Goal: Register for event/course

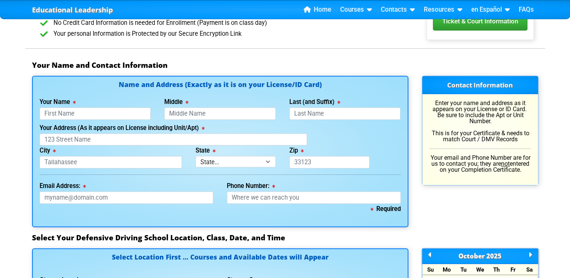
scroll to position [473, 0]
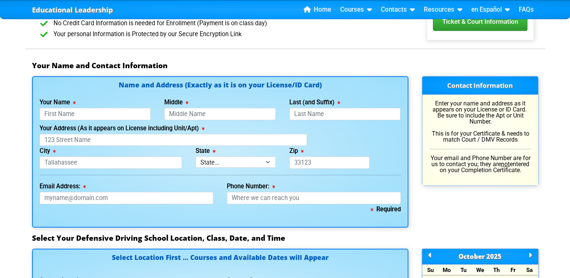
click at [138, 129] on label "Your Address (As it appears on License including Unit/Apt)" at bounding box center [122, 129] width 165 height 6
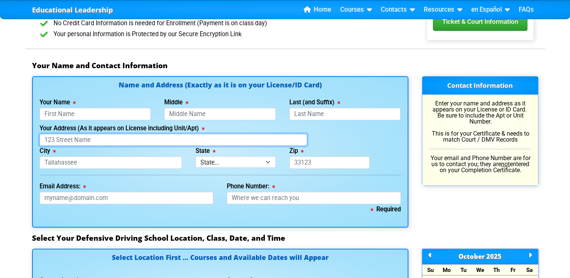
click at [138, 134] on input "Your Address (As it appears on License including Unit/Apt)" at bounding box center [174, 140] width 268 height 12
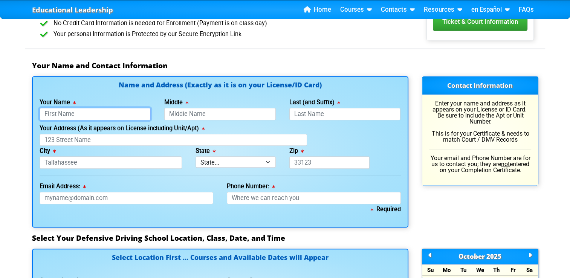
click at [90, 115] on input "Your Name" at bounding box center [96, 114] width 112 height 12
type input "[PERSON_NAME]"
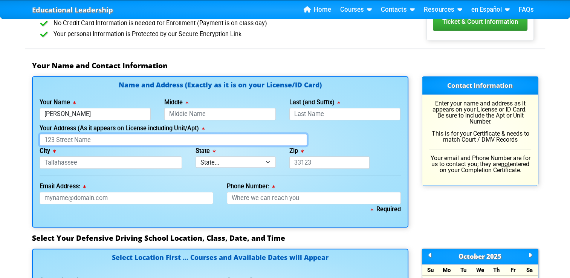
type input "[STREET_ADDRESS]"
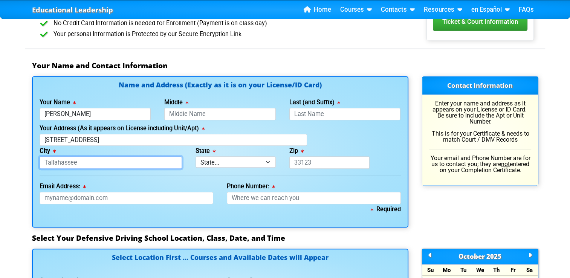
type input "[GEOGRAPHIC_DATA]"
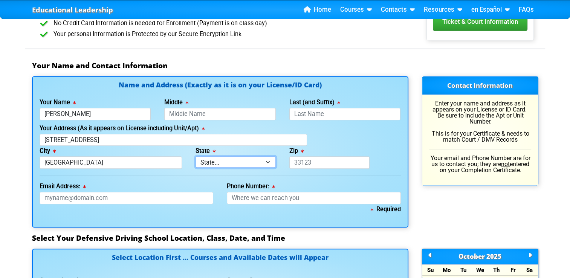
select select "{"fullName":"[US_STATE]","abbreviation":"FL","uniqueId":"1d559909-6cf0-4a4d-848…"
type input "33711"
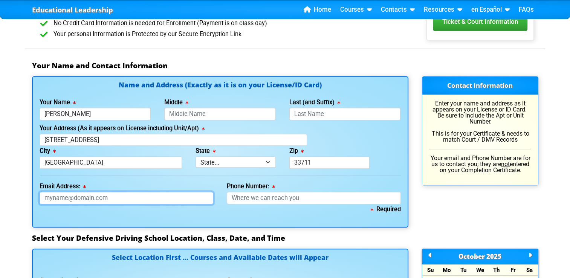
type input "[EMAIL_ADDRESS][DOMAIN_NAME]"
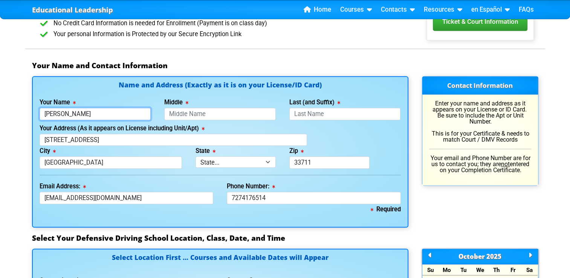
type input "[PHONE_NUMBER]"
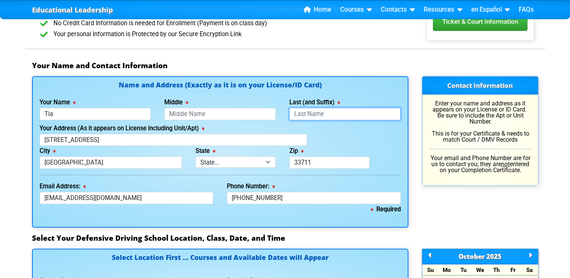
type input "Tia"
click at [311, 113] on input "Last (and Suffix)" at bounding box center [345, 114] width 112 height 12
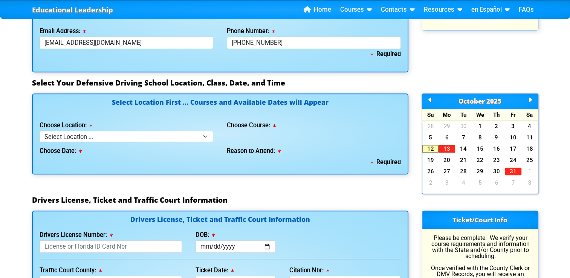
scroll to position [622, 0]
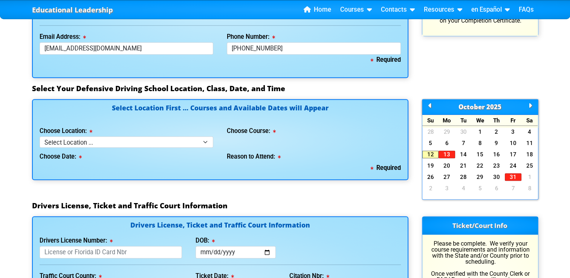
type input "[PERSON_NAME]"
click at [196, 145] on select "Select Location ... Tampa Orlando Kissimmee [GEOGRAPHIC_DATA] - en español [GEO…" at bounding box center [127, 141] width 174 height 11
select select "6"
click at [40, 139] on select "Select Location ... Tampa Orlando Kissimmee [GEOGRAPHIC_DATA] - en español [GEO…" at bounding box center [127, 141] width 174 height 11
select select
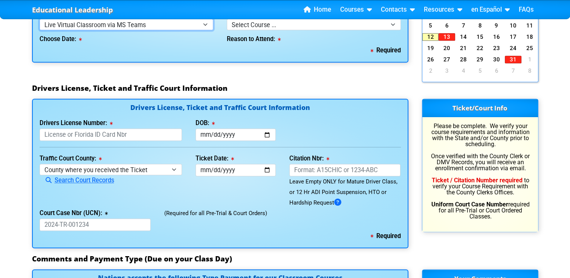
scroll to position [740, 0]
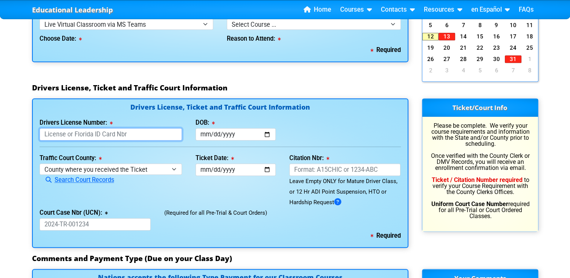
click at [146, 140] on input "Drivers License Number:" at bounding box center [111, 134] width 143 height 12
type input "J525812966760"
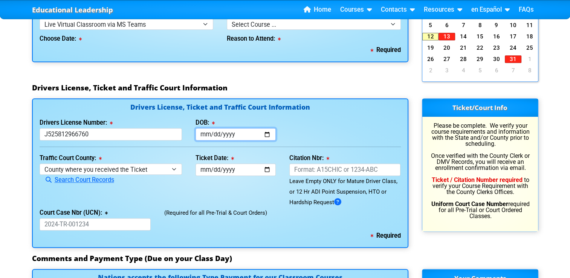
click at [201, 136] on input "DOB:" at bounding box center [236, 134] width 80 height 12
type input "[DATE]"
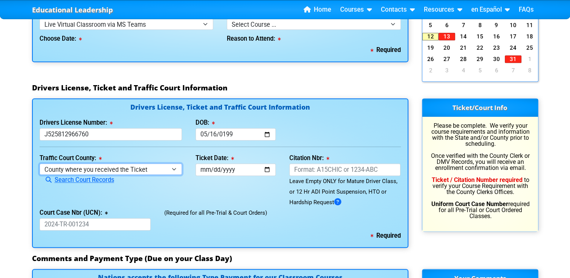
click at [173, 174] on select "County where you received the Ticket Out of State Out of State - [US_STATE] Out…" at bounding box center [111, 169] width 143 height 11
select select "{"countyName":"Pinellas","state":"[US_STATE]","uniqueId":"7c9cc234-d9fd-4e38-bf…"
click at [40, 168] on select "County where you received the Ticket Out of State Out of State - [US_STATE] Out…" at bounding box center [111, 169] width 143 height 11
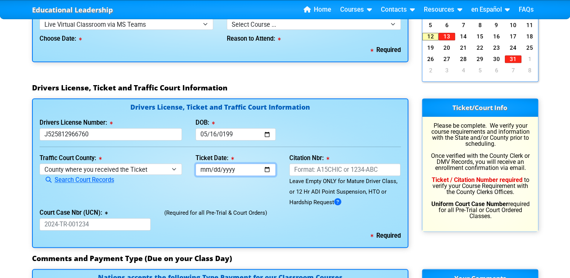
click at [205, 171] on input "Ticket Date:" at bounding box center [236, 170] width 80 height 12
type input "[DATE]"
click at [285, 213] on div "(Required for all Pre-Trial & Court Orders)" at bounding box center [283, 219] width 250 height 23
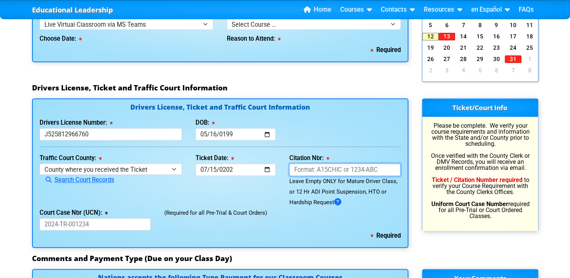
click at [330, 173] on input "Citation Nbr:" at bounding box center [345, 170] width 112 height 12
type input "AKYZ7XE"
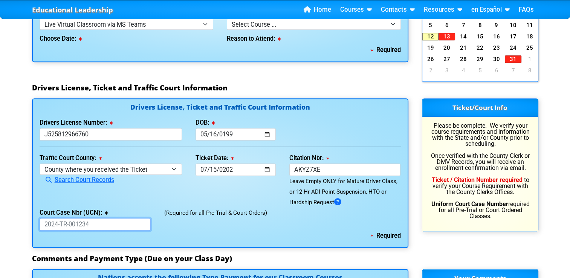
click at [130, 231] on input "Court Case Nbr (UCN):" at bounding box center [96, 224] width 112 height 12
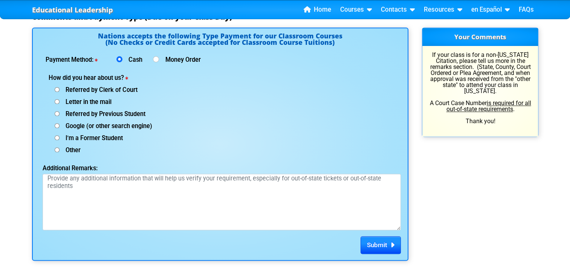
scroll to position [978, 0]
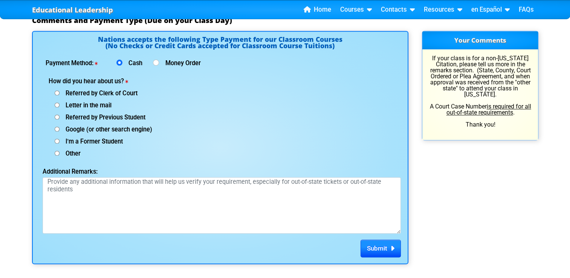
click at [55, 132] on input "Google (or other search engine)" at bounding box center [57, 129] width 5 height 5
radio input "true"
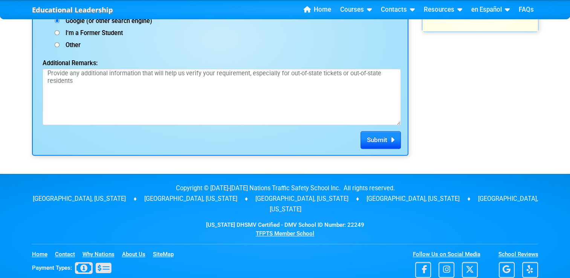
scroll to position [1087, 0]
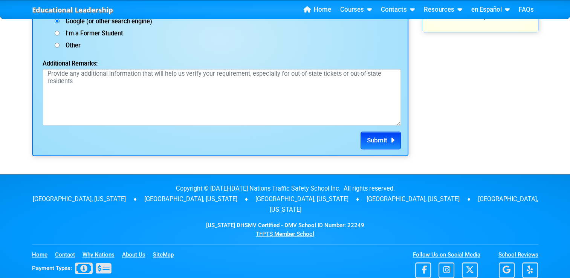
click at [387, 144] on span "Submit" at bounding box center [377, 140] width 20 height 8
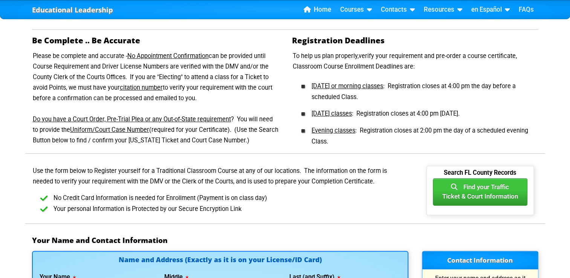
scroll to position [297, 0]
click at [157, 92] on u "citation number" at bounding box center [141, 87] width 43 height 7
click at [409, 11] on link "Contacts" at bounding box center [398, 9] width 40 height 11
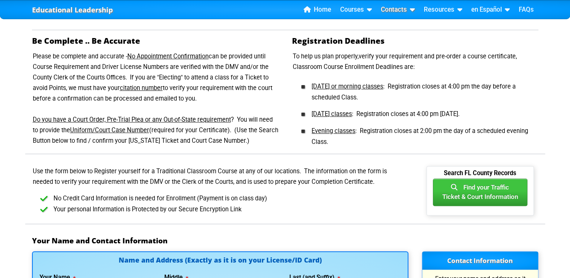
click at [409, 11] on link "Contacts" at bounding box center [398, 9] width 40 height 11
